Goal: Information Seeking & Learning: Learn about a topic

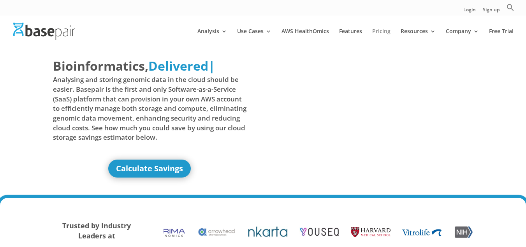
click at [385, 32] on link "Pricing" at bounding box center [381, 37] width 18 height 18
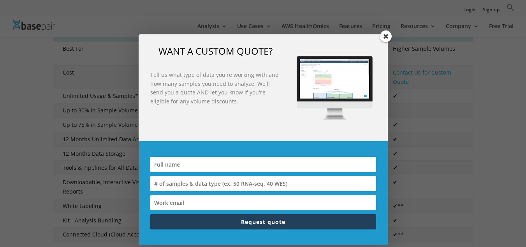
scroll to position [195, 0]
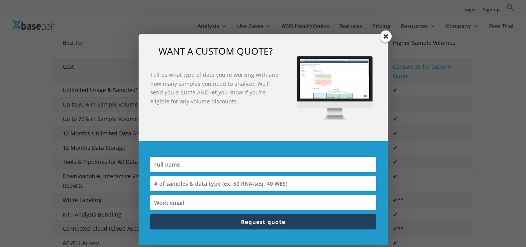
click at [384, 38] on span at bounding box center [386, 36] width 12 height 12
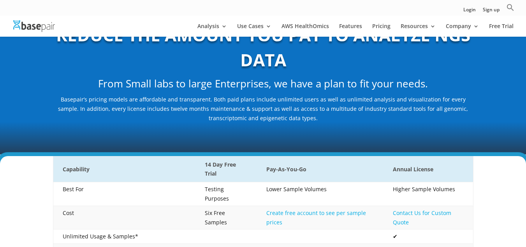
scroll to position [0, 0]
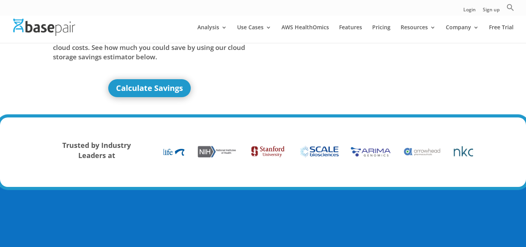
scroll to position [78, 0]
